Goal: Contribute content: Contribute content

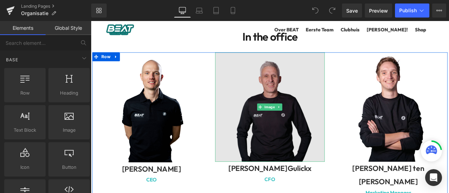
scroll to position [117, 0]
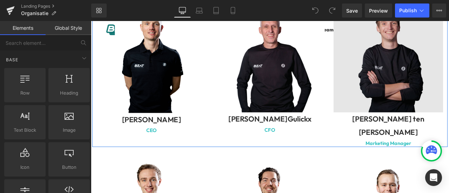
click at [434, 107] on img at bounding box center [443, 65] width 130 height 130
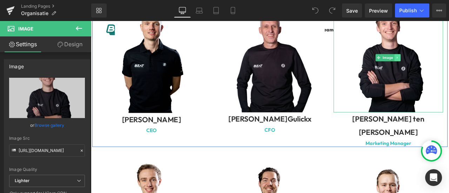
click at [448, 64] on icon at bounding box center [453, 64] width 1 height 2
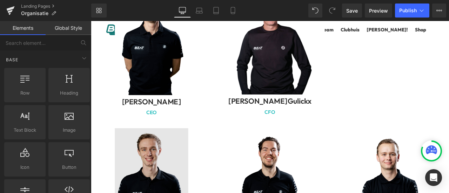
scroll to position [175, 0]
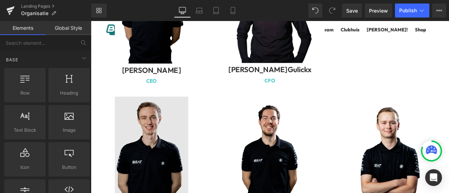
click at [150, 160] on img at bounding box center [163, 176] width 130 height 130
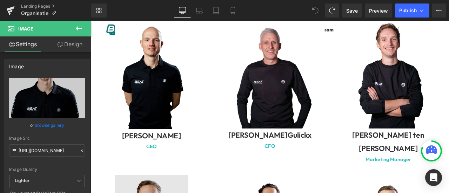
scroll to position [153, 0]
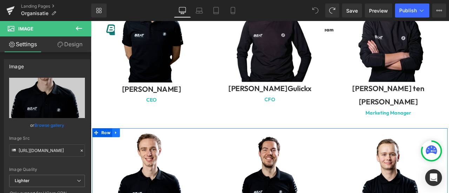
click at [116, 148] on link at bounding box center [120, 153] width 9 height 11
click at [128, 151] on icon at bounding box center [129, 153] width 5 height 5
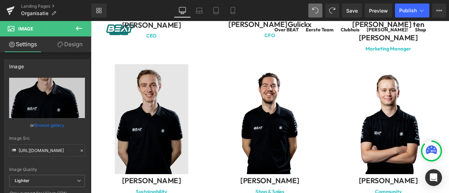
click at [140, 137] on img at bounding box center [163, 137] width 130 height 130
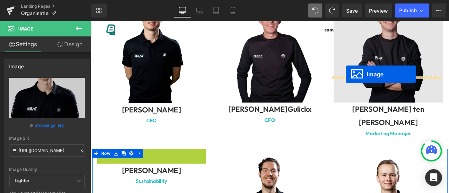
scroll to position [54, 0]
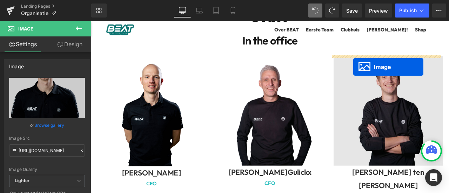
drag, startPoint x: 147, startPoint y: 178, endPoint x: 401, endPoint y: 74, distance: 274.3
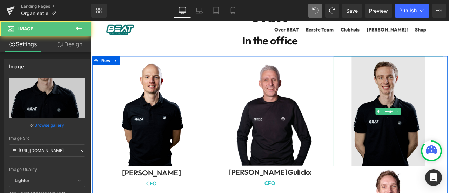
scroll to position [112, 0]
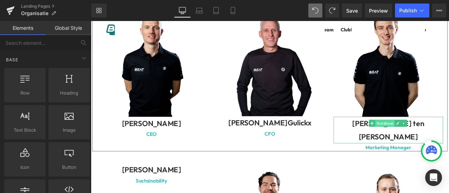
click at [439, 139] on span "Text Block" at bounding box center [438, 143] width 23 height 8
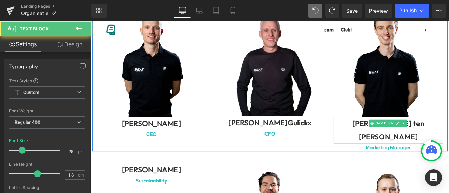
click at [448, 141] on div "[PERSON_NAME] ten [PERSON_NAME]" at bounding box center [443, 151] width 130 height 32
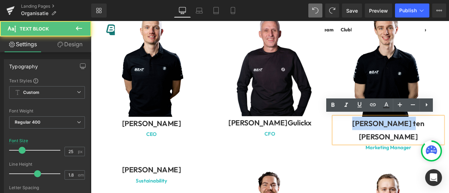
drag, startPoint x: 477, startPoint y: 141, endPoint x: 406, endPoint y: 139, distance: 70.2
click at [406, 139] on div "[PERSON_NAME] ten [PERSON_NAME]" at bounding box center [443, 151] width 130 height 32
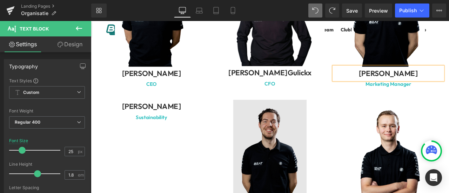
scroll to position [229, 0]
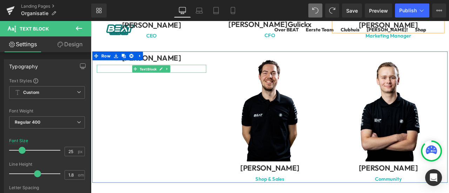
click at [166, 78] on span "Text Block" at bounding box center [158, 78] width 23 height 8
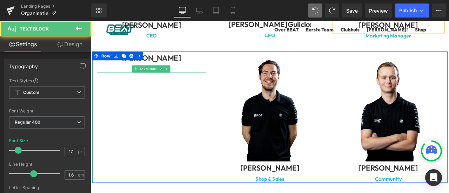
click at [188, 76] on p "Sustainability" at bounding box center [163, 77] width 130 height 9
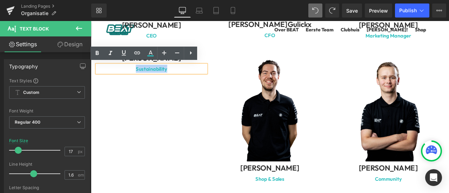
drag, startPoint x: 188, startPoint y: 76, endPoint x: 143, endPoint y: 77, distance: 44.9
click at [143, 77] on p "Sustainability" at bounding box center [163, 77] width 130 height 9
copy strong "Sustainability"
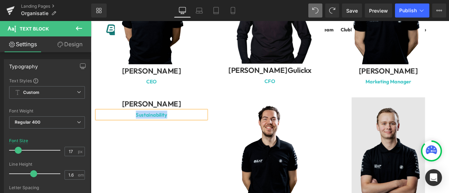
scroll to position [170, 0]
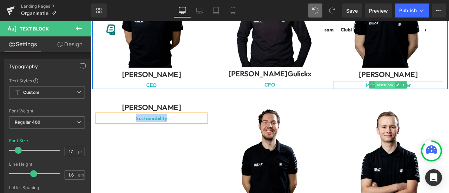
click at [429, 95] on span "Text Block" at bounding box center [438, 97] width 23 height 8
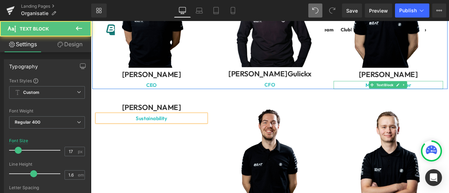
click at [448, 93] on p "Marketing Manager" at bounding box center [443, 96] width 130 height 9
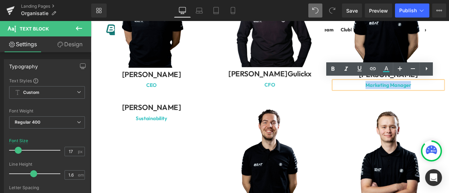
drag, startPoint x: 472, startPoint y: 96, endPoint x: 411, endPoint y: 95, distance: 60.7
click at [411, 95] on p "Marketing Manager" at bounding box center [443, 96] width 130 height 9
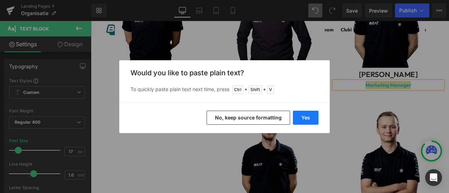
click at [306, 118] on button "Yes" at bounding box center [306, 118] width 26 height 14
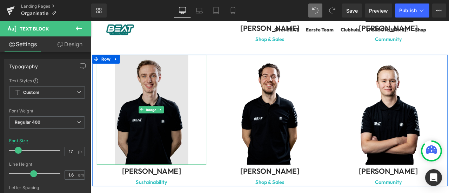
scroll to position [404, 0]
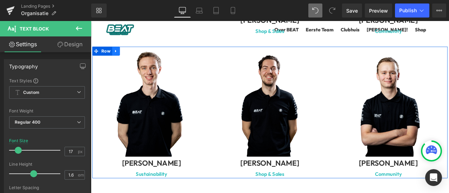
click at [118, 55] on icon at bounding box center [120, 56] width 5 height 5
click at [137, 55] on icon at bounding box center [138, 56] width 5 height 5
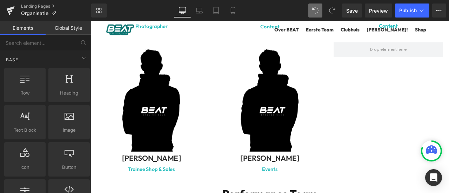
scroll to position [521, 0]
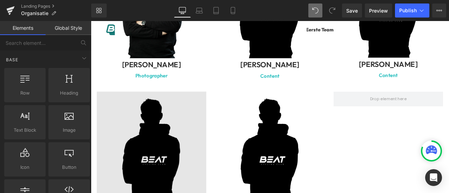
click at [146, 117] on img at bounding box center [163, 170] width 130 height 130
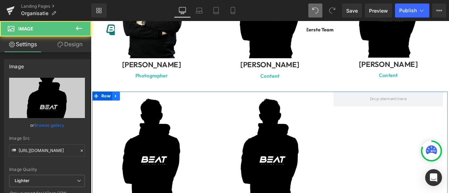
click at [120, 109] on icon at bounding box center [120, 110] width 1 height 3
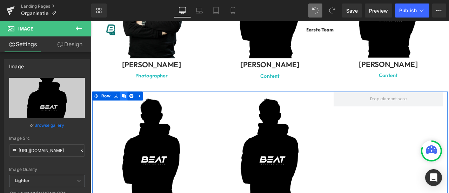
click at [130, 107] on link at bounding box center [129, 110] width 9 height 11
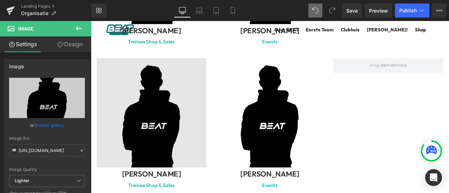
scroll to position [743, 0]
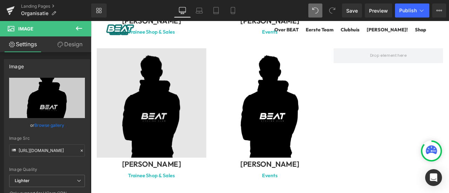
click at [159, 112] on div "Image" at bounding box center [163, 118] width 130 height 130
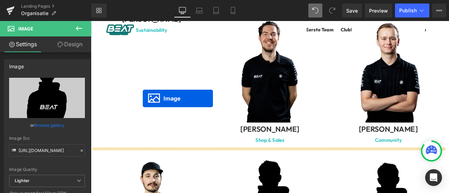
scroll to position [158, 0]
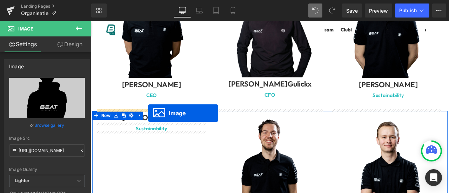
drag, startPoint x: 148, startPoint y: 114, endPoint x: 158, endPoint y: 130, distance: 19.6
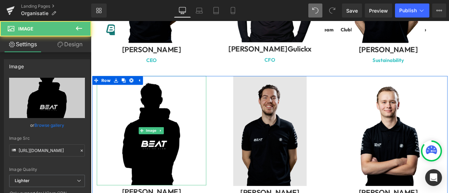
scroll to position [217, 0]
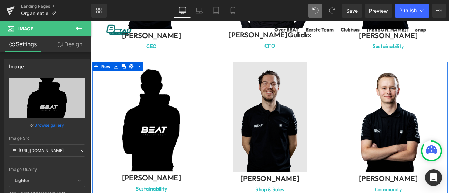
click at [295, 114] on img at bounding box center [303, 134] width 130 height 130
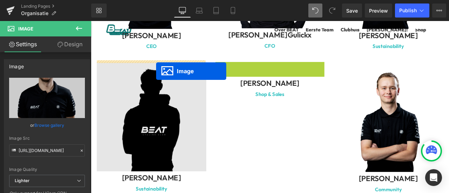
drag, startPoint x: 288, startPoint y: 133, endPoint x: 168, endPoint y: 80, distance: 131.3
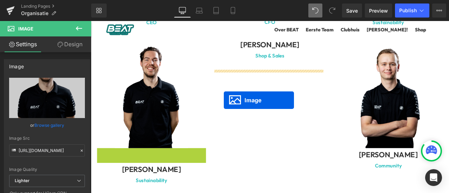
scroll to position [231, 0]
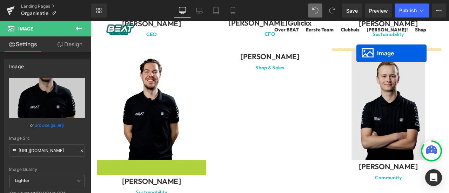
drag, startPoint x: 149, startPoint y: 202, endPoint x: 405, endPoint y: 60, distance: 293.4
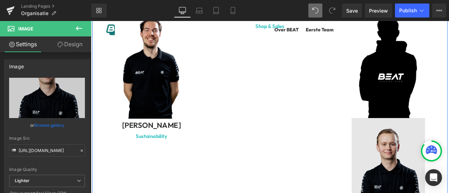
scroll to position [289, 0]
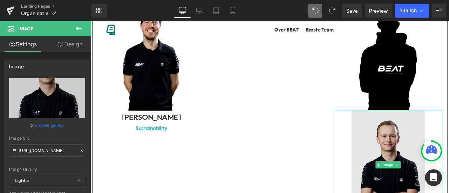
click at [433, 164] on img at bounding box center [443, 192] width 130 height 130
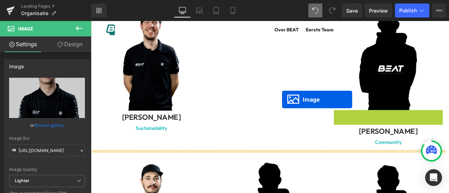
scroll to position [231, 0]
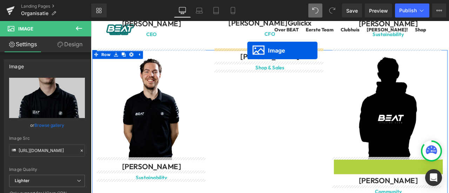
drag, startPoint x: 426, startPoint y: 190, endPoint x: 276, endPoint y: 56, distance: 201.7
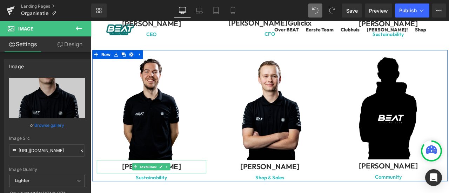
click at [178, 190] on link at bounding box center [181, 194] width 7 height 8
click at [197, 190] on p "[PERSON_NAME]" at bounding box center [163, 194] width 130 height 16
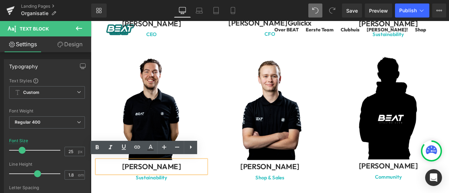
drag, startPoint x: 198, startPoint y: 190, endPoint x: 126, endPoint y: 188, distance: 72.6
click at [126, 188] on p "[PERSON_NAME]" at bounding box center [163, 194] width 130 height 16
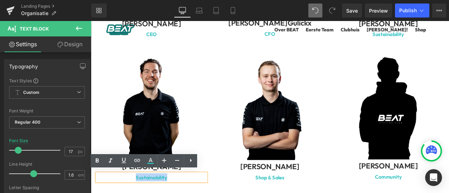
drag, startPoint x: 195, startPoint y: 205, endPoint x: 144, endPoint y: 201, distance: 51.4
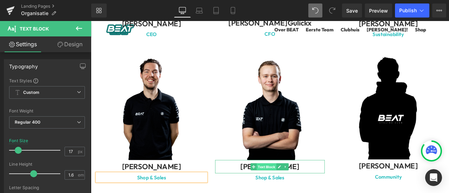
click at [302, 192] on span "Text Block" at bounding box center [298, 194] width 23 height 8
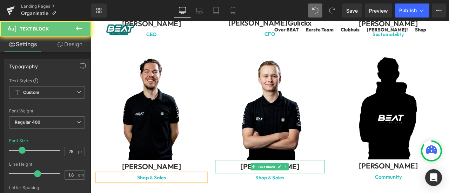
click at [346, 189] on p "[PERSON_NAME]" at bounding box center [303, 194] width 130 height 16
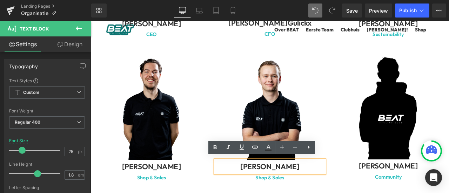
drag, startPoint x: 345, startPoint y: 191, endPoint x: 326, endPoint y: 188, distance: 18.9
click at [262, 193] on p "[PERSON_NAME]" at bounding box center [303, 194] width 130 height 16
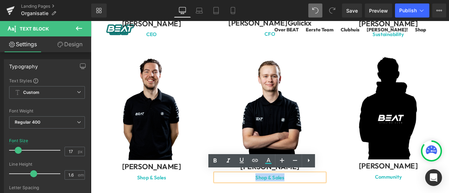
drag, startPoint x: 318, startPoint y: 202, endPoint x: 268, endPoint y: 201, distance: 50.2
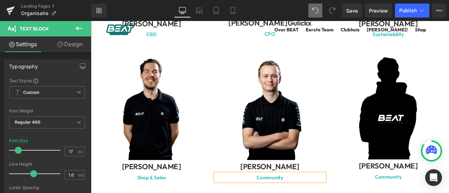
click at [445, 193] on div "[PERSON_NAME] Text Block" at bounding box center [443, 193] width 130 height 16
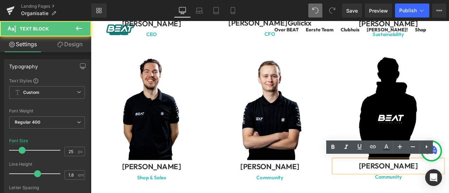
click at [438, 193] on b "[PERSON_NAME]" at bounding box center [443, 192] width 70 height 11
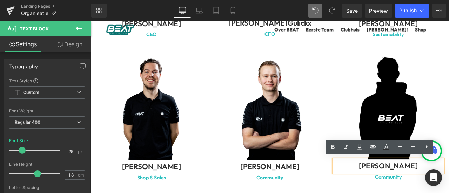
drag, startPoint x: 429, startPoint y: 189, endPoint x: 473, endPoint y: 190, distance: 44.5
click at [448, 190] on b "[PERSON_NAME]" at bounding box center [443, 192] width 70 height 11
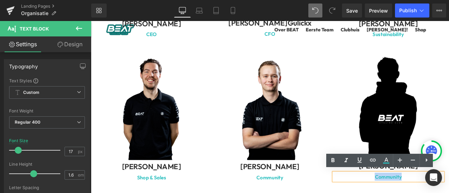
drag, startPoint x: 470, startPoint y: 205, endPoint x: 417, endPoint y: 206, distance: 53.0
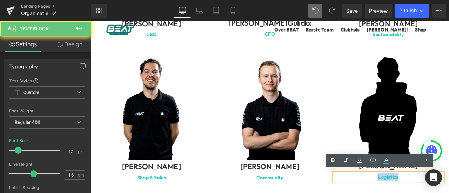
drag, startPoint x: 453, startPoint y: 204, endPoint x: 421, endPoint y: 206, distance: 32.3
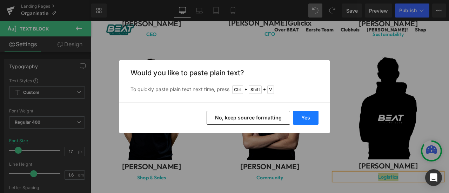
click at [306, 119] on button "Yes" at bounding box center [306, 118] width 26 height 14
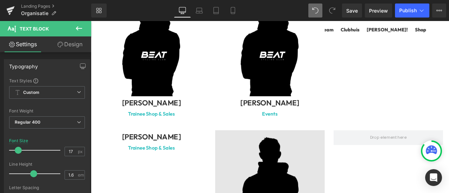
scroll to position [699, 0]
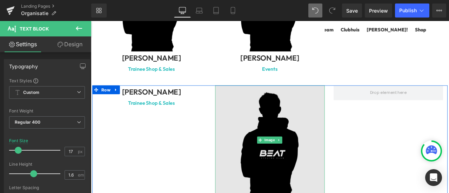
click at [316, 135] on img at bounding box center [303, 162] width 130 height 130
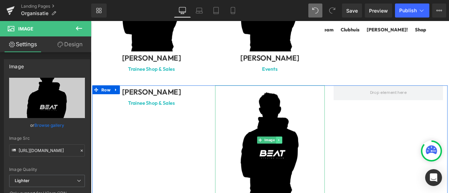
click at [312, 160] on icon at bounding box center [314, 162] width 4 height 4
click at [310, 158] on link at bounding box center [309, 162] width 7 height 8
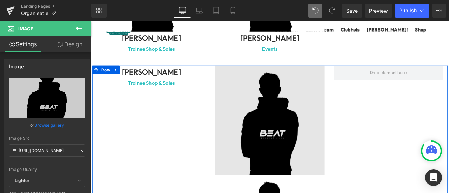
scroll to position [698, 0]
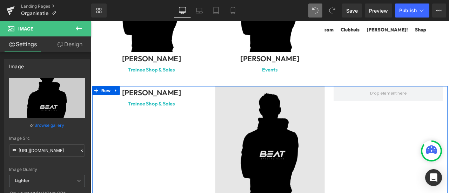
click at [294, 185] on img at bounding box center [303, 163] width 130 height 130
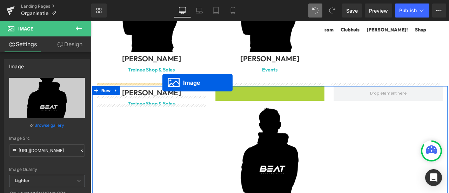
click at [176, 98] on div at bounding box center [303, 99] width 421 height 2
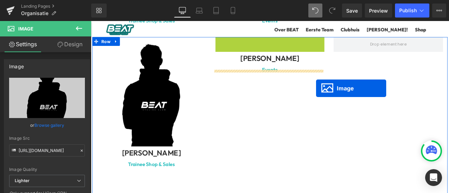
scroll to position [581, 0]
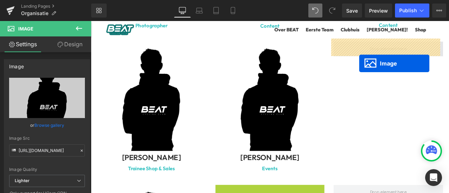
drag, startPoint x: 288, startPoint y: 101, endPoint x: 406, endPoint y: 59, distance: 125.4
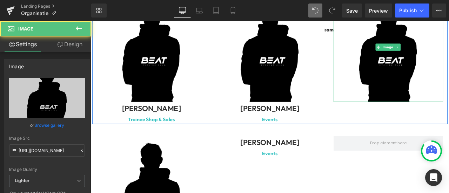
scroll to position [698, 0]
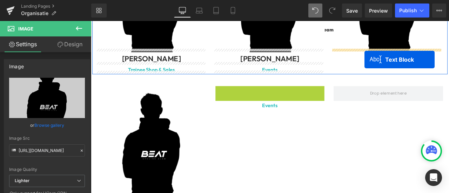
drag, startPoint x: 278, startPoint y: 103, endPoint x: 358, endPoint y: 90, distance: 81.0
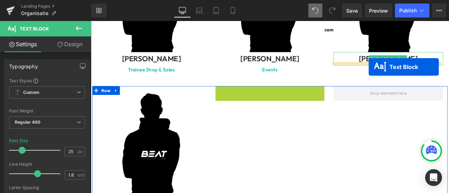
drag, startPoint x: 279, startPoint y: 99, endPoint x: 420, endPoint y: 74, distance: 142.8
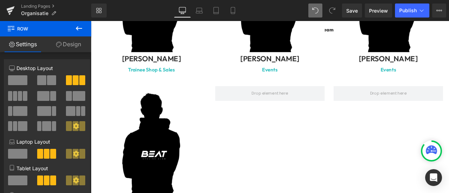
click at [448, 63] on p "[PERSON_NAME]" at bounding box center [443, 66] width 130 height 16
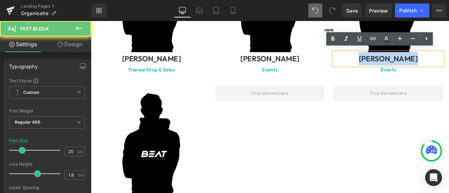
drag, startPoint x: 469, startPoint y: 62, endPoint x: 403, endPoint y: 62, distance: 65.6
click at [403, 62] on p "[PERSON_NAME]" at bounding box center [443, 66] width 130 height 16
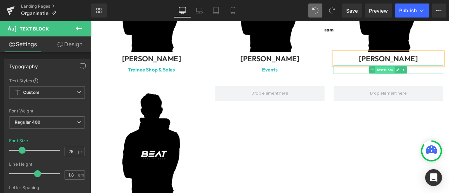
click at [440, 76] on span "Text Block" at bounding box center [438, 79] width 23 height 8
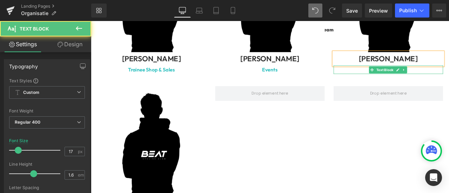
click at [448, 75] on p "Events" at bounding box center [443, 78] width 130 height 9
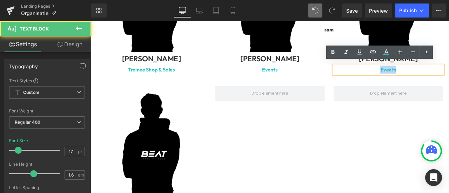
drag, startPoint x: 477, startPoint y: 75, endPoint x: 418, endPoint y: 75, distance: 59.3
click at [418, 75] on p "Events" at bounding box center [443, 78] width 130 height 9
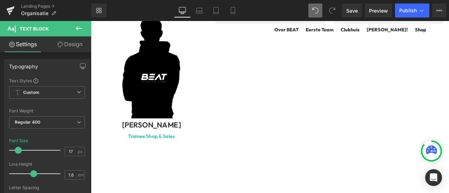
scroll to position [815, 0]
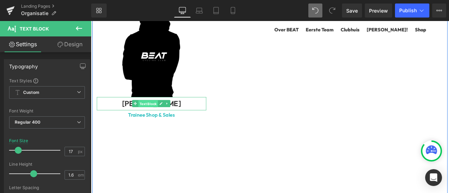
click at [160, 115] on span "Text Block" at bounding box center [158, 119] width 23 height 8
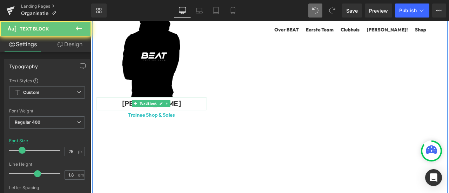
click at [189, 114] on p "[PERSON_NAME]" at bounding box center [163, 119] width 130 height 16
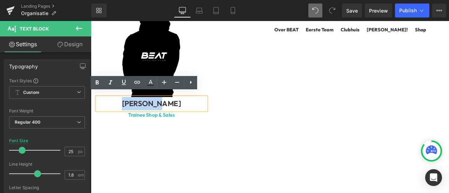
drag, startPoint x: 184, startPoint y: 113, endPoint x: 136, endPoint y: 114, distance: 48.4
click at [136, 114] on p "[PERSON_NAME]" at bounding box center [163, 119] width 130 height 16
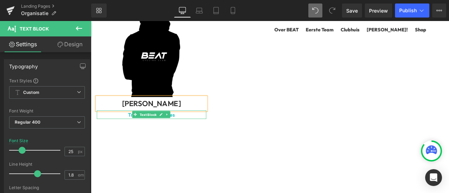
click at [158, 128] on span "Text Block" at bounding box center [158, 132] width 23 height 8
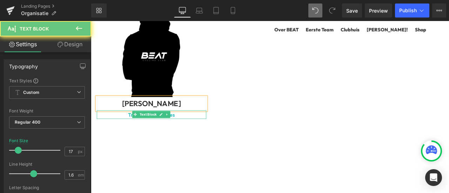
click at [190, 128] on p "Trainee Shop & Sales" at bounding box center [163, 131] width 130 height 9
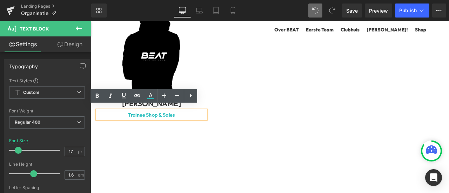
click at [191, 128] on p "Trainee Shop & Sales" at bounding box center [163, 131] width 130 height 9
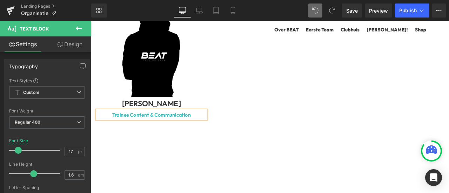
click at [200, 157] on div "Image [PERSON_NAME] Text Block Trainee Content & Communication Text Block" at bounding box center [163, 123] width 140 height 284
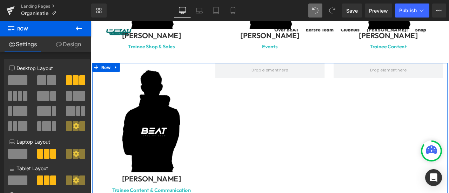
scroll to position [698, 0]
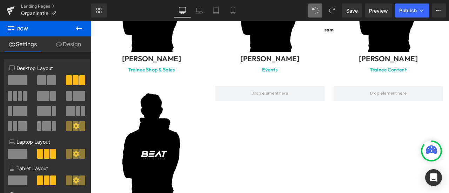
click at [448, 74] on p "Trainee Content" at bounding box center [443, 78] width 130 height 9
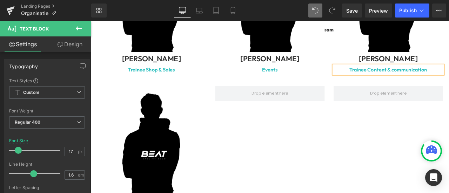
click at [446, 75] on strong "Trainee Content & communication" at bounding box center [443, 78] width 92 height 7
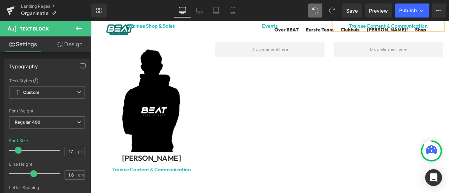
scroll to position [756, 0]
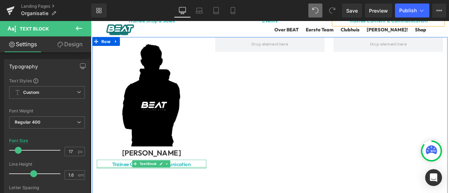
click at [198, 193] on div at bounding box center [163, 195] width 130 height 2
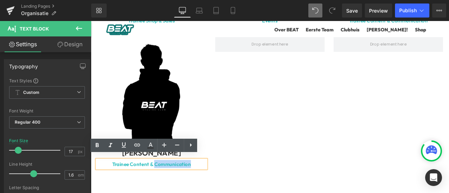
drag, startPoint x: 214, startPoint y: 187, endPoint x: 166, endPoint y: 186, distance: 48.1
click at [166, 186] on p "Trainee Content & Communication" at bounding box center [163, 190] width 130 height 9
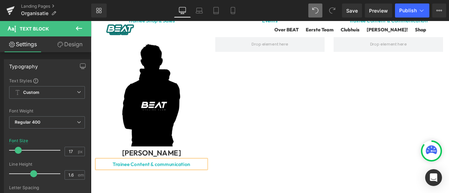
click at [168, 187] on strong "Trainee Content & communication" at bounding box center [163, 190] width 92 height 7
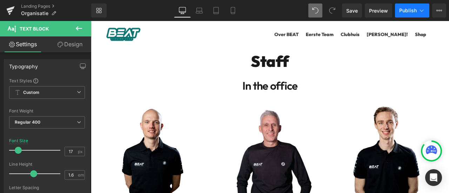
scroll to position [0, 0]
click at [406, 10] on span "Publish" at bounding box center [408, 11] width 18 height 6
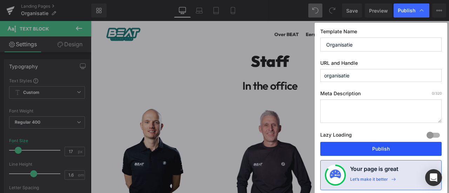
click at [374, 152] on button "Publish" at bounding box center [380, 149] width 121 height 14
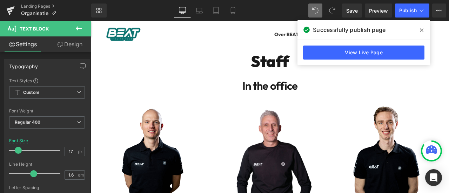
click at [424, 32] on span at bounding box center [421, 30] width 11 height 11
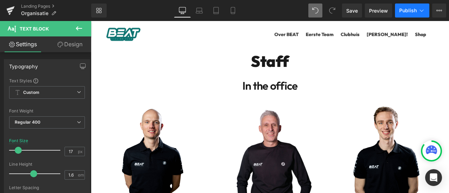
click at [406, 12] on span "Publish" at bounding box center [408, 11] width 18 height 6
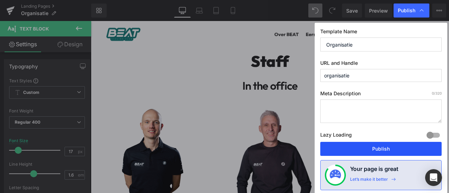
drag, startPoint x: 383, startPoint y: 150, endPoint x: 114, endPoint y: 53, distance: 285.4
click at [383, 150] on button "Publish" at bounding box center [380, 149] width 121 height 14
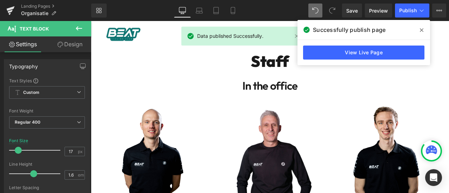
click at [418, 30] on span at bounding box center [421, 30] width 11 height 11
